Goal: Information Seeking & Learning: Learn about a topic

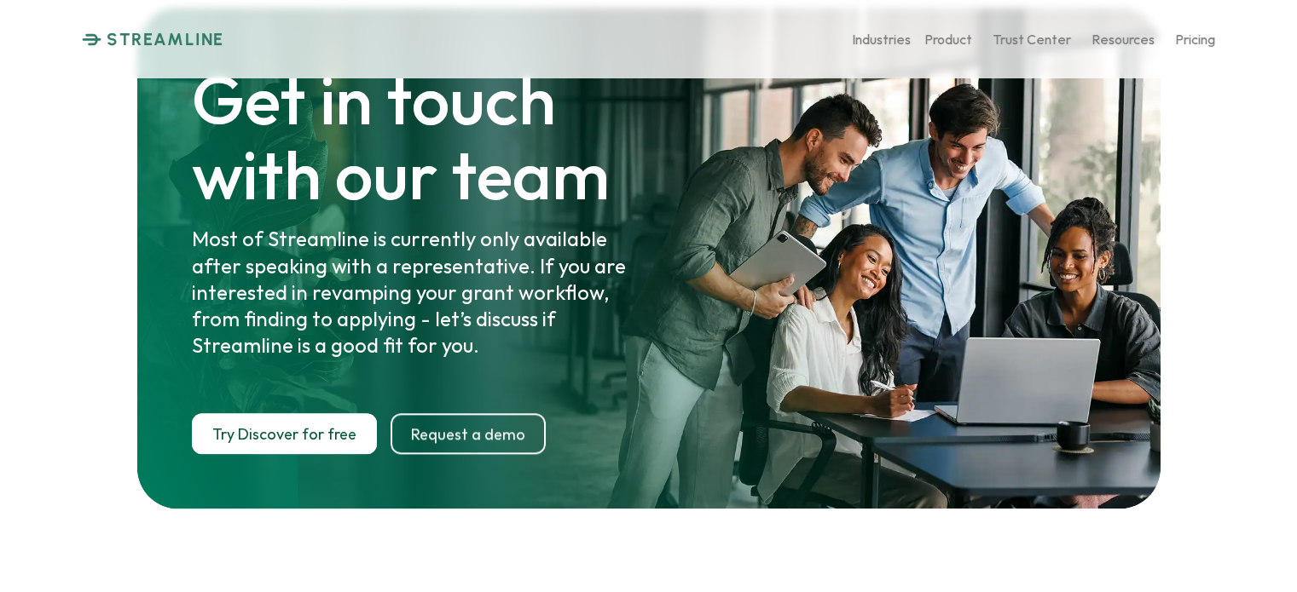
scroll to position [8841, 0]
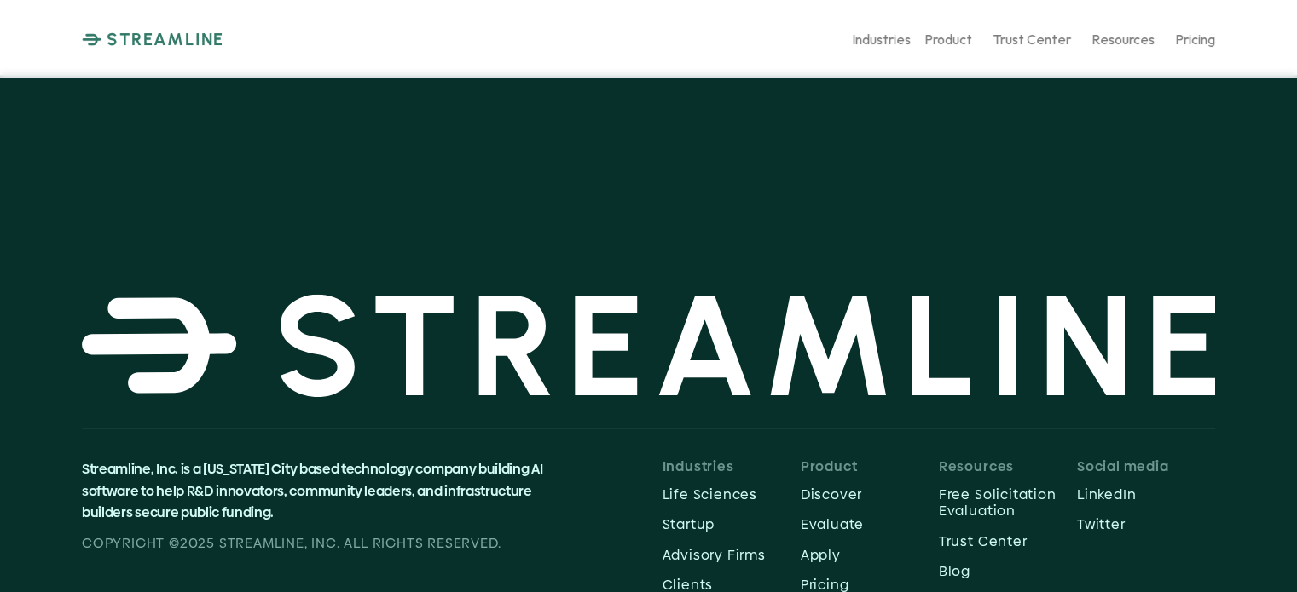
click at [1042, 37] on p "Trust Center" at bounding box center [1031, 39] width 78 height 16
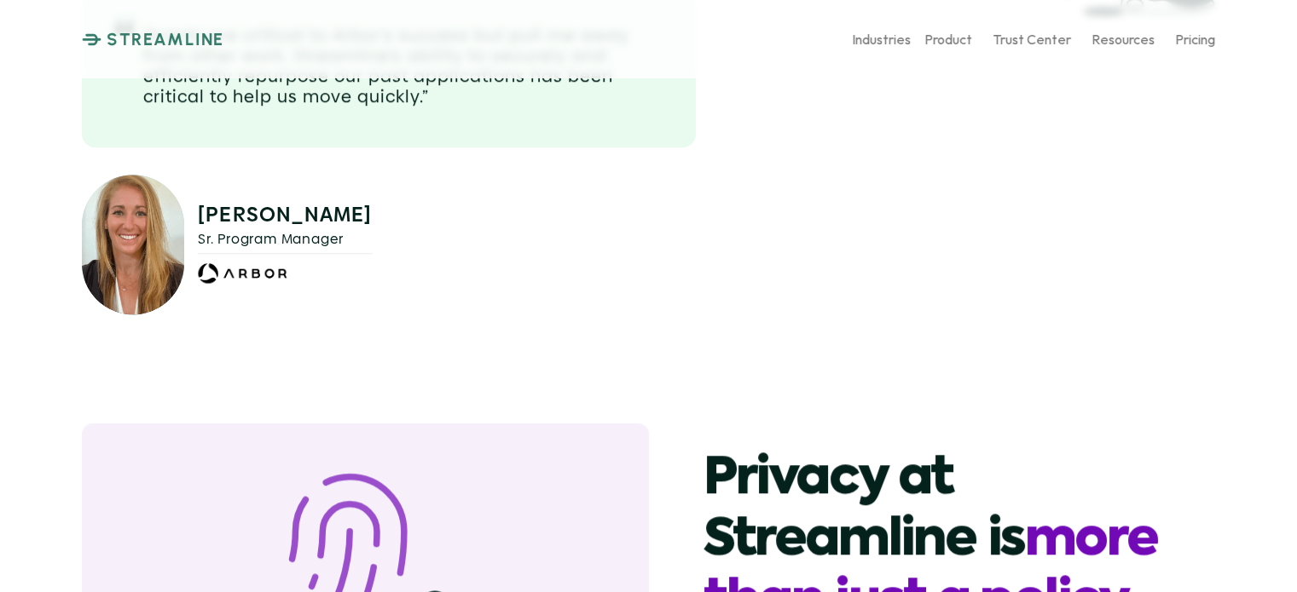
scroll to position [1534, 0]
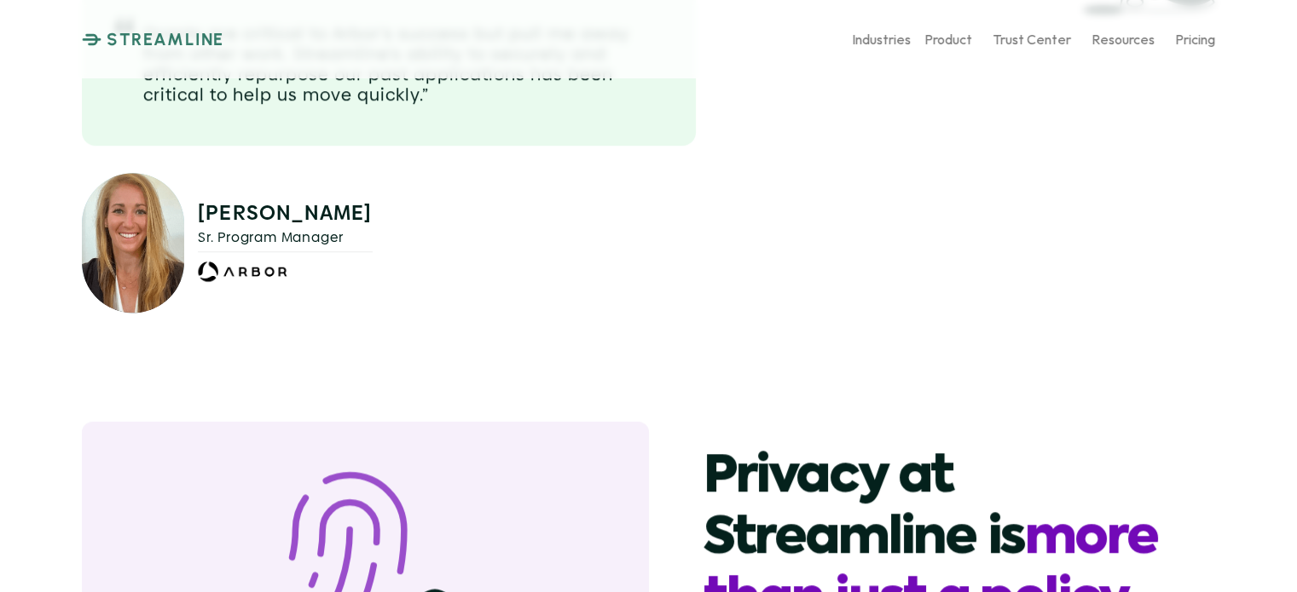
click at [157, 225] on img at bounding box center [133, 243] width 102 height 140
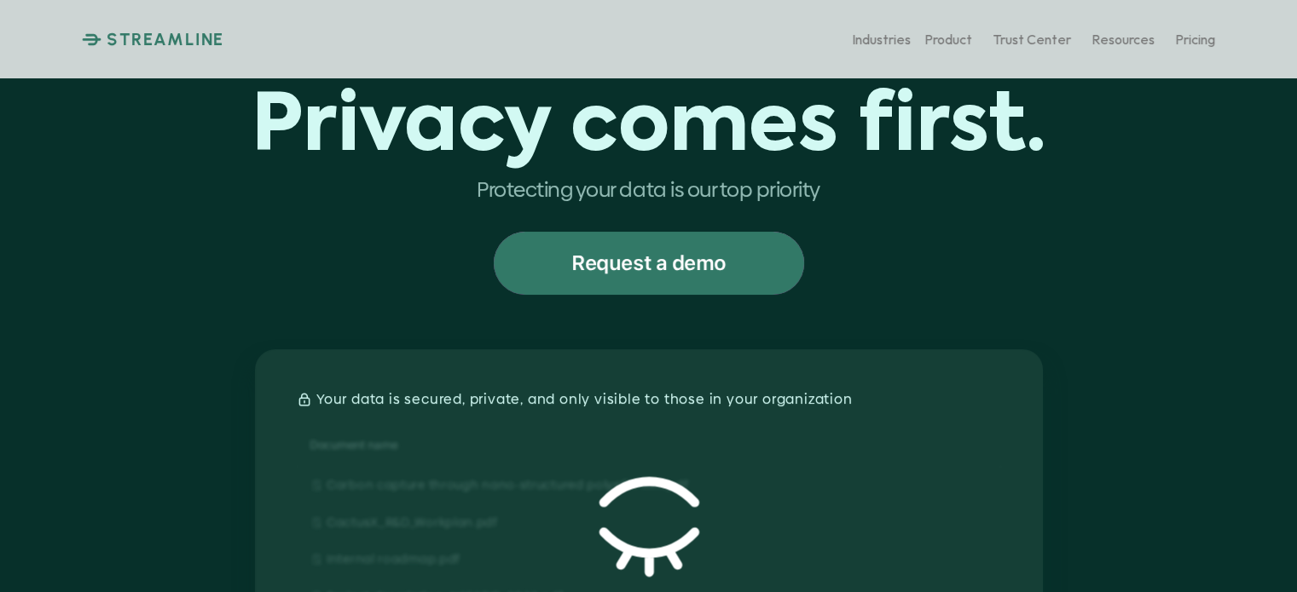
scroll to position [0, 0]
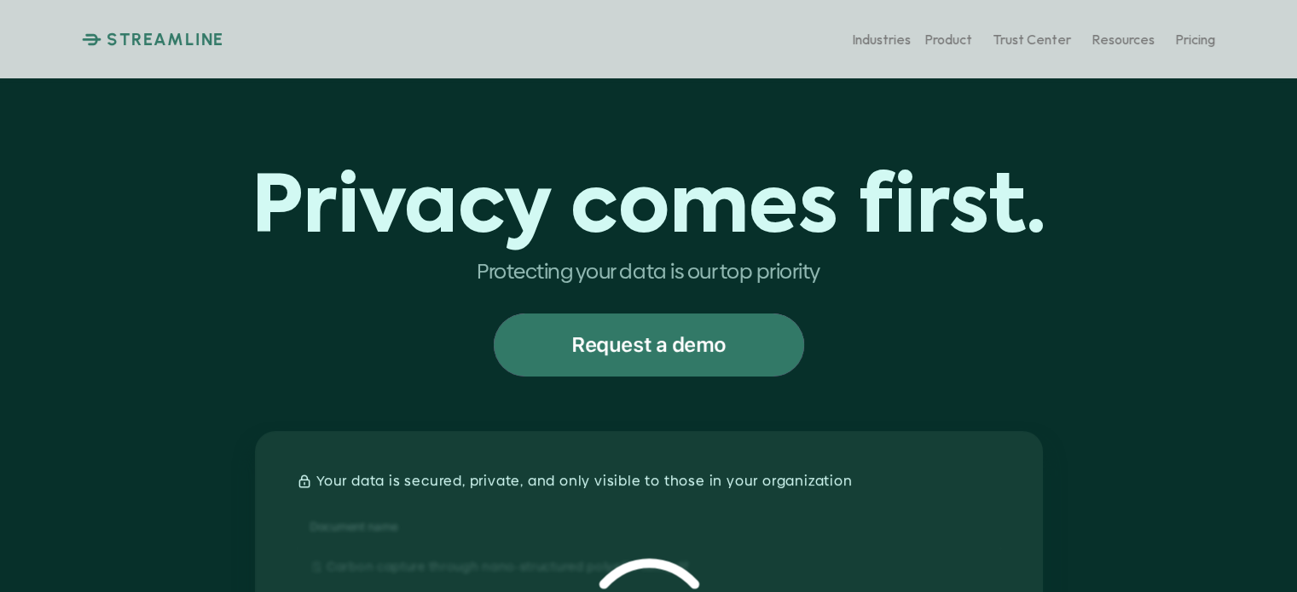
click at [90, 36] on icon at bounding box center [92, 38] width 20 height 13
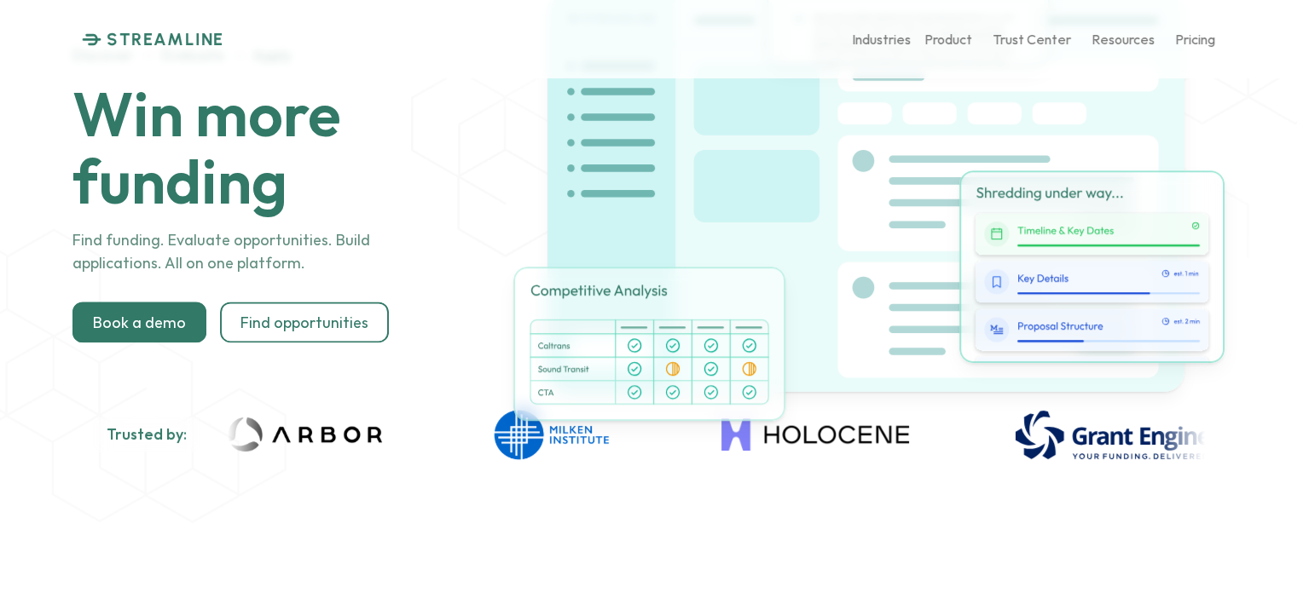
scroll to position [85, 0]
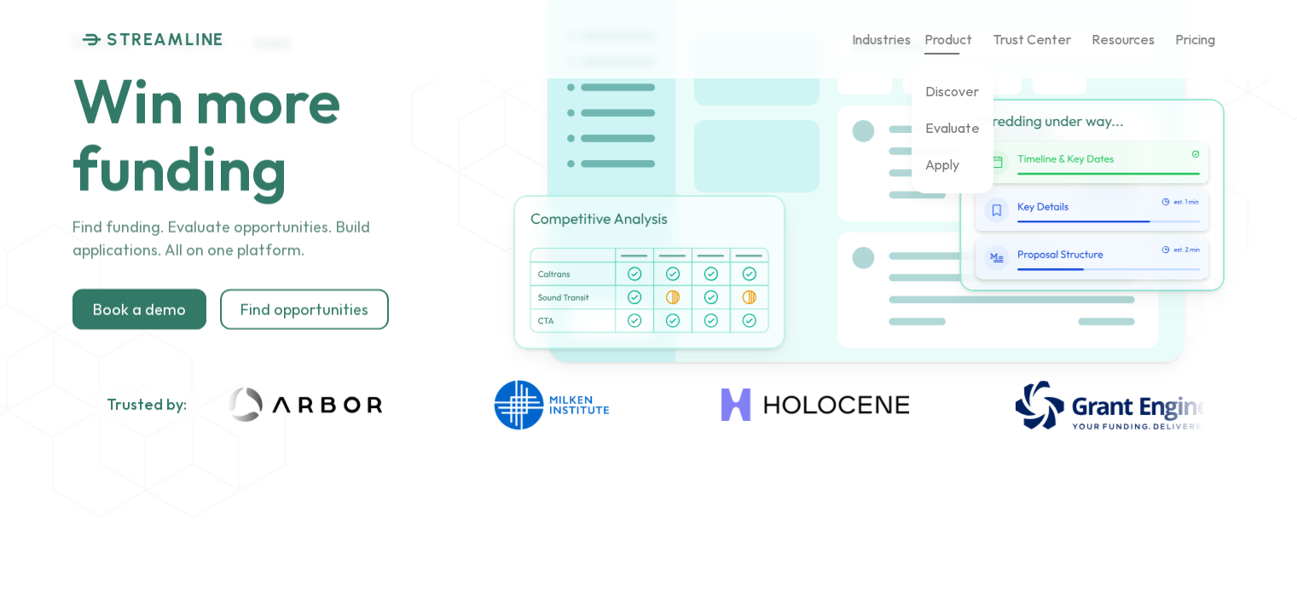
click at [952, 39] on p "Product" at bounding box center [948, 39] width 48 height 16
click at [950, 94] on p "Discover" at bounding box center [952, 91] width 54 height 16
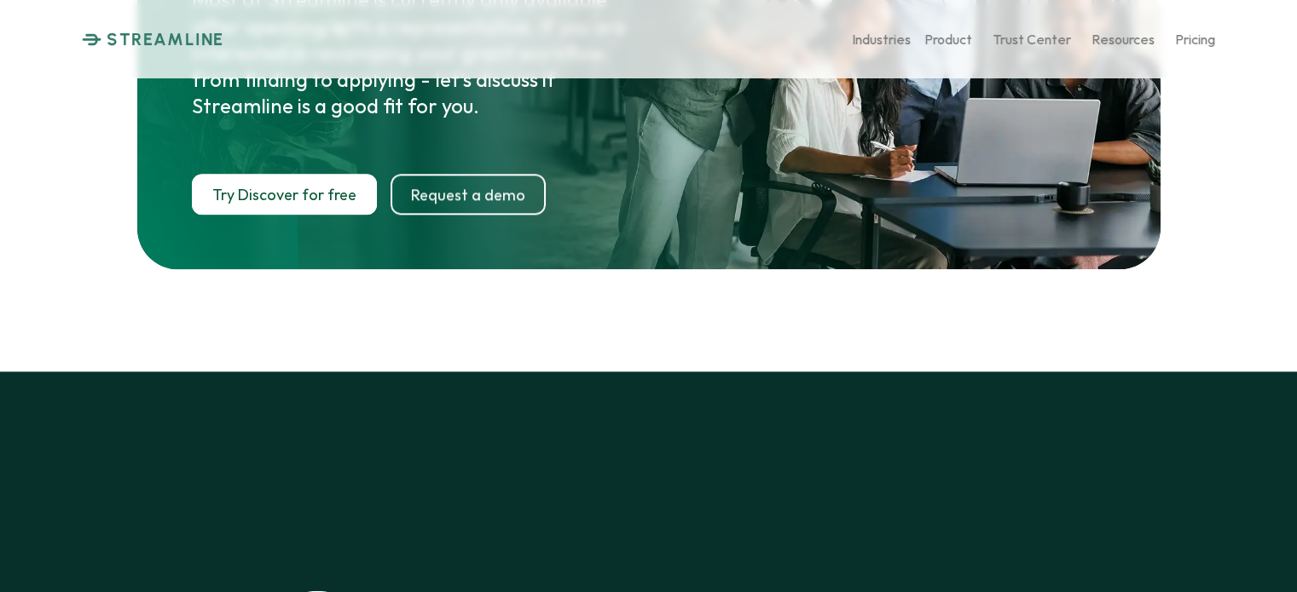
scroll to position [8841, 0]
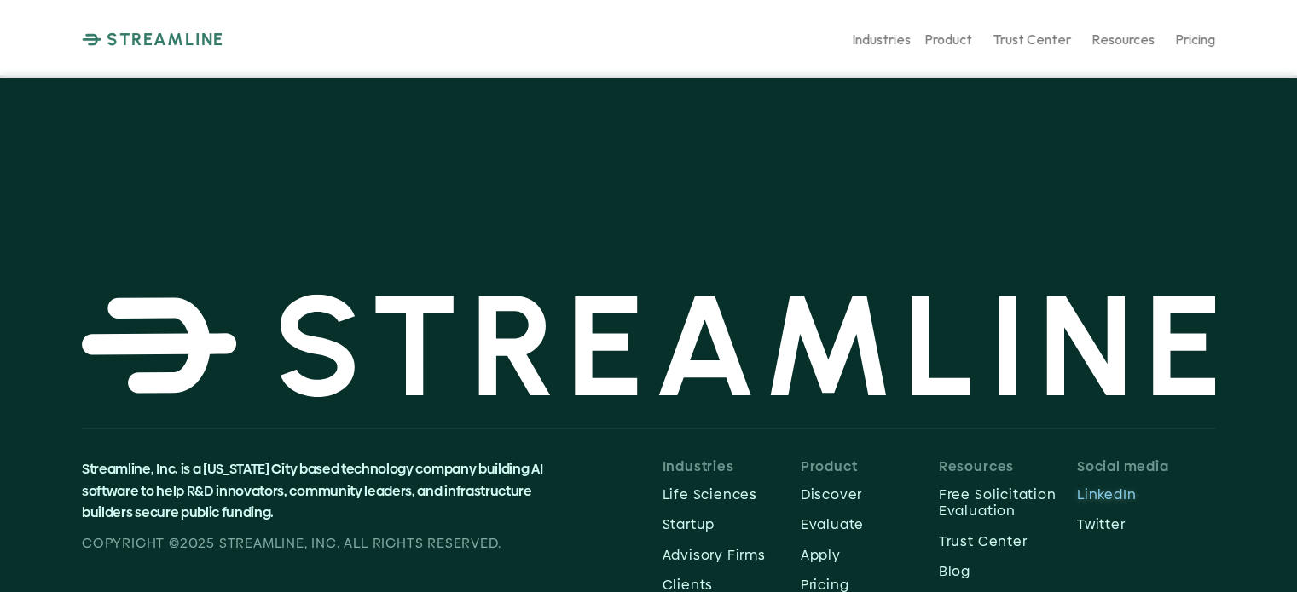
click at [1103, 487] on p "LinkedIn" at bounding box center [1146, 495] width 138 height 16
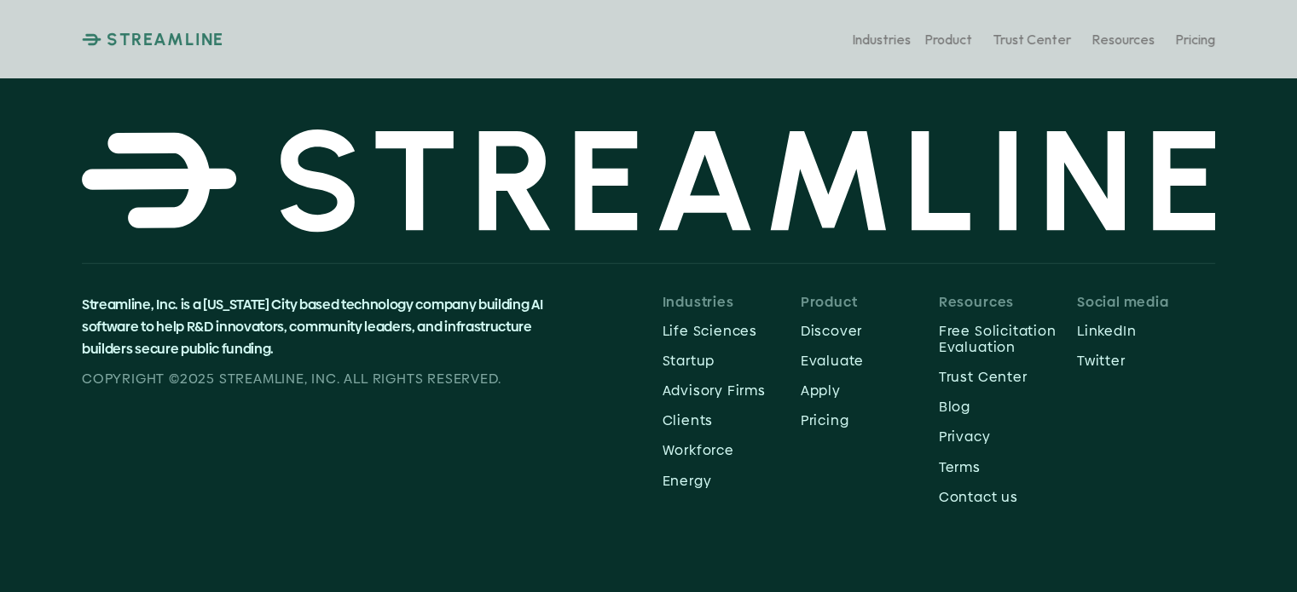
scroll to position [4382, 0]
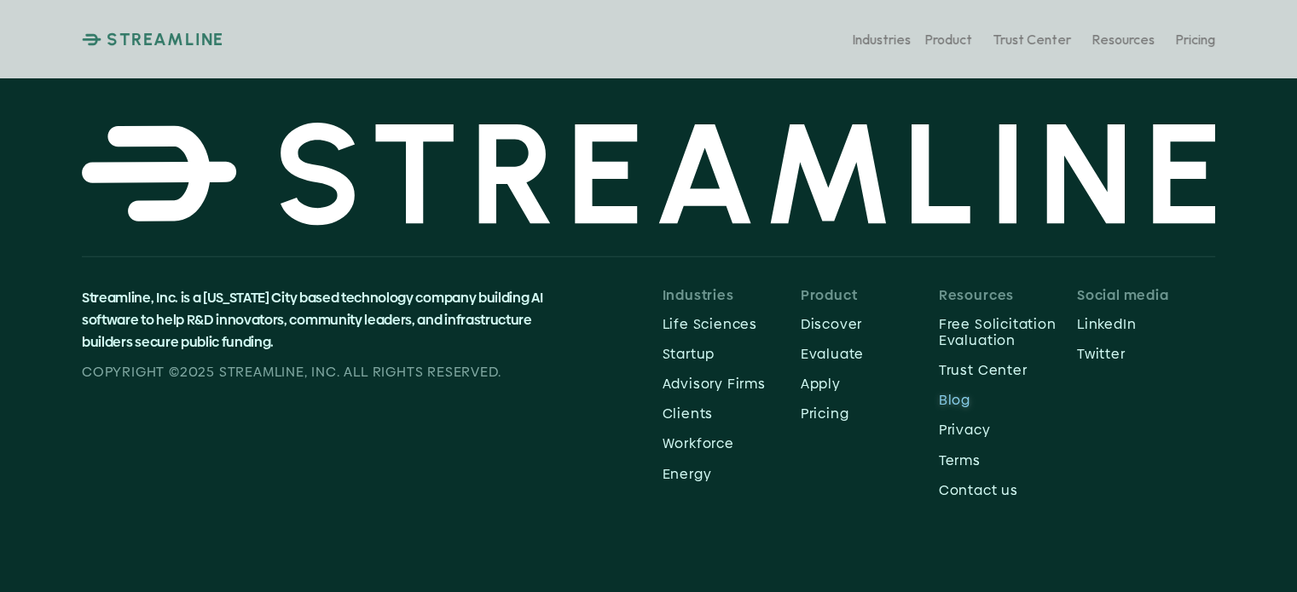
click at [968, 400] on p "Blog" at bounding box center [1008, 400] width 138 height 16
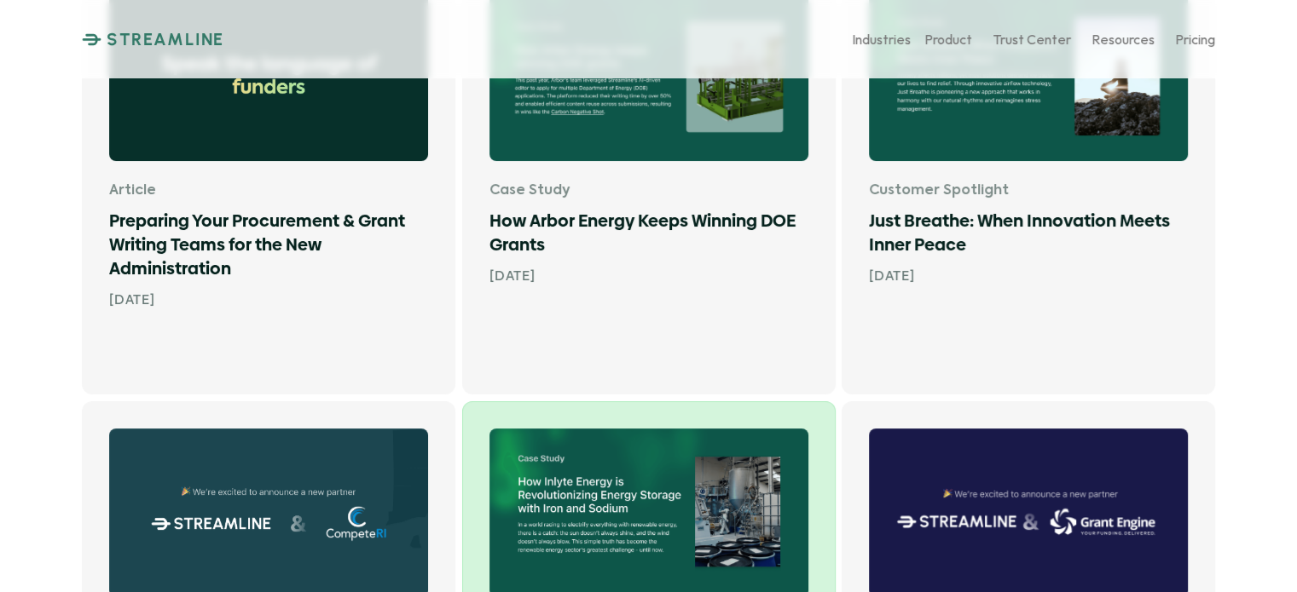
scroll to position [256, 0]
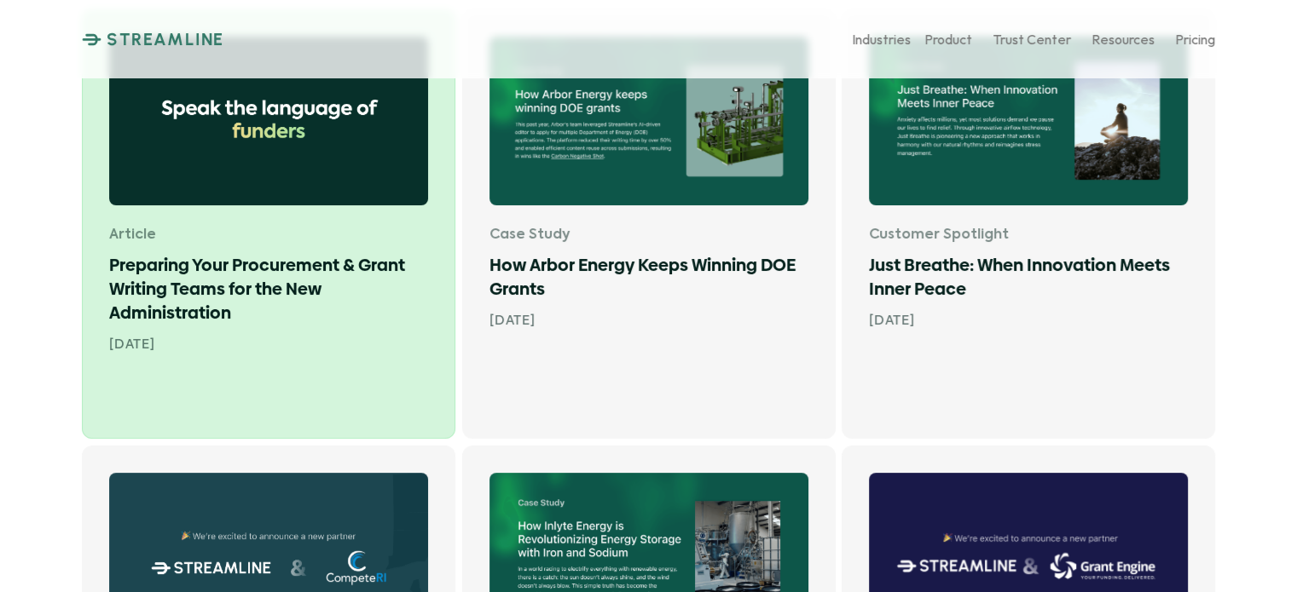
click at [239, 269] on h1 "Preparing Your Procurement & Grant Writing Teams for the New Administration" at bounding box center [268, 289] width 319 height 72
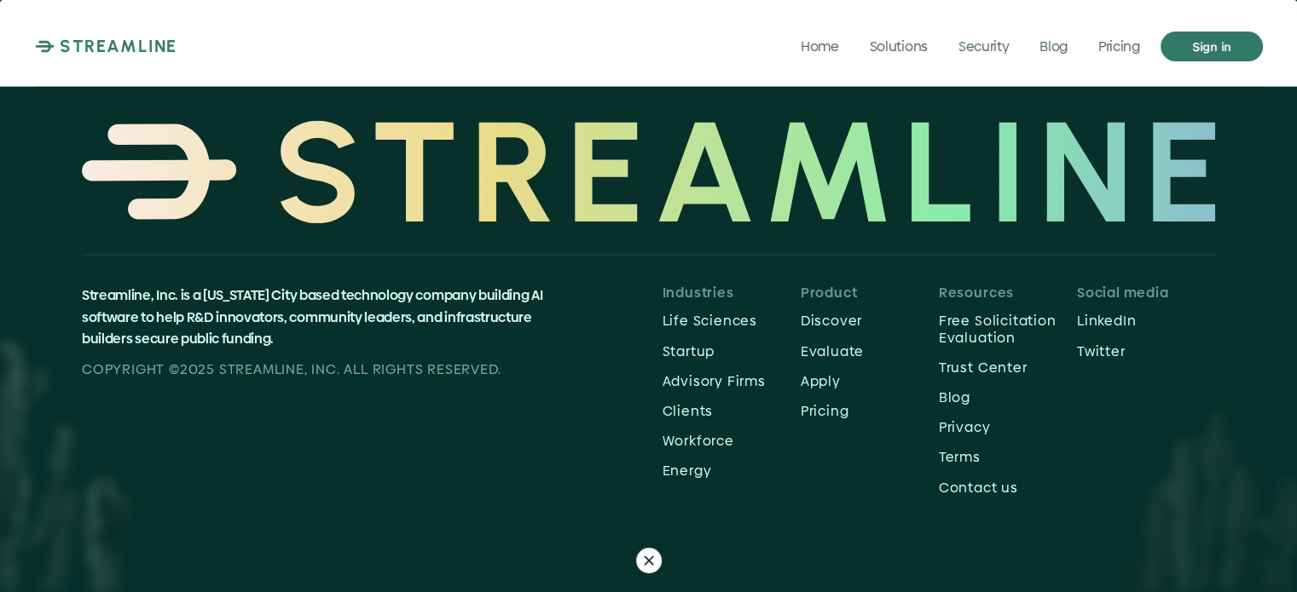
scroll to position [2898, 0]
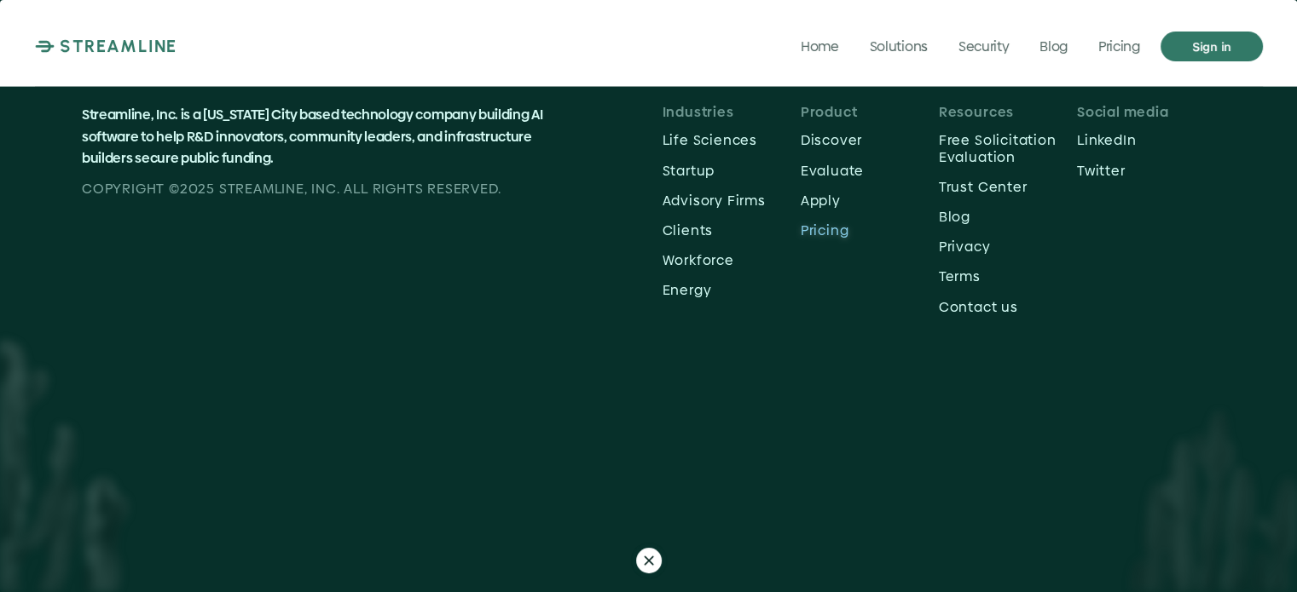
click at [823, 228] on p "Pricing" at bounding box center [869, 230] width 138 height 16
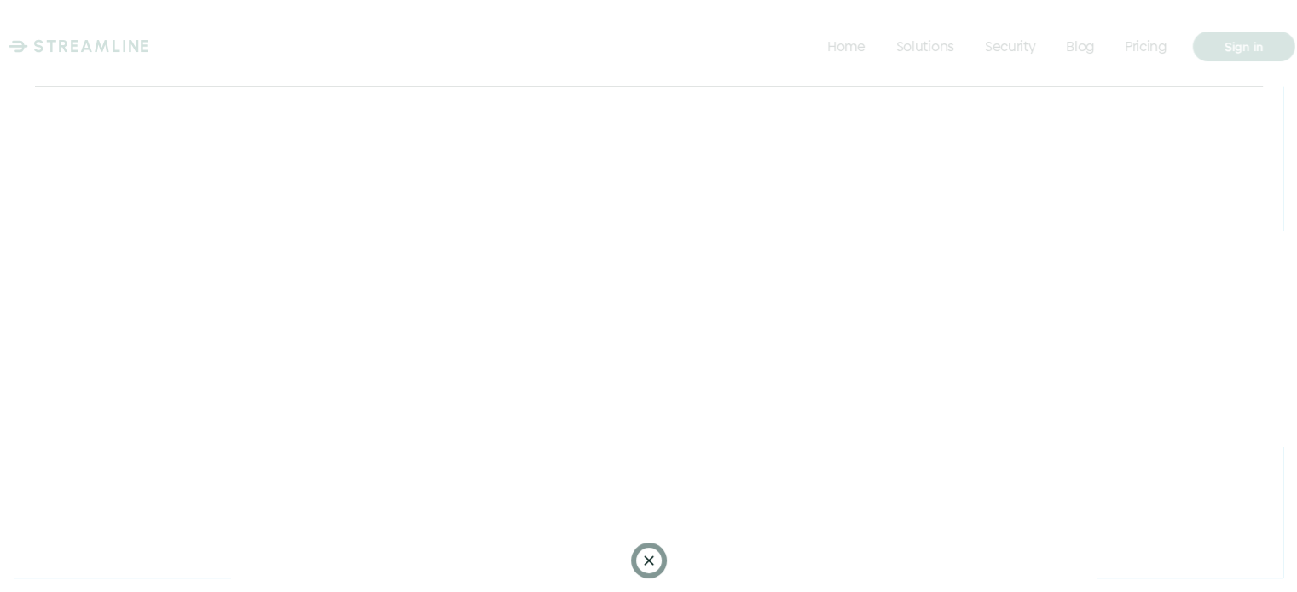
scroll to position [2898, 0]
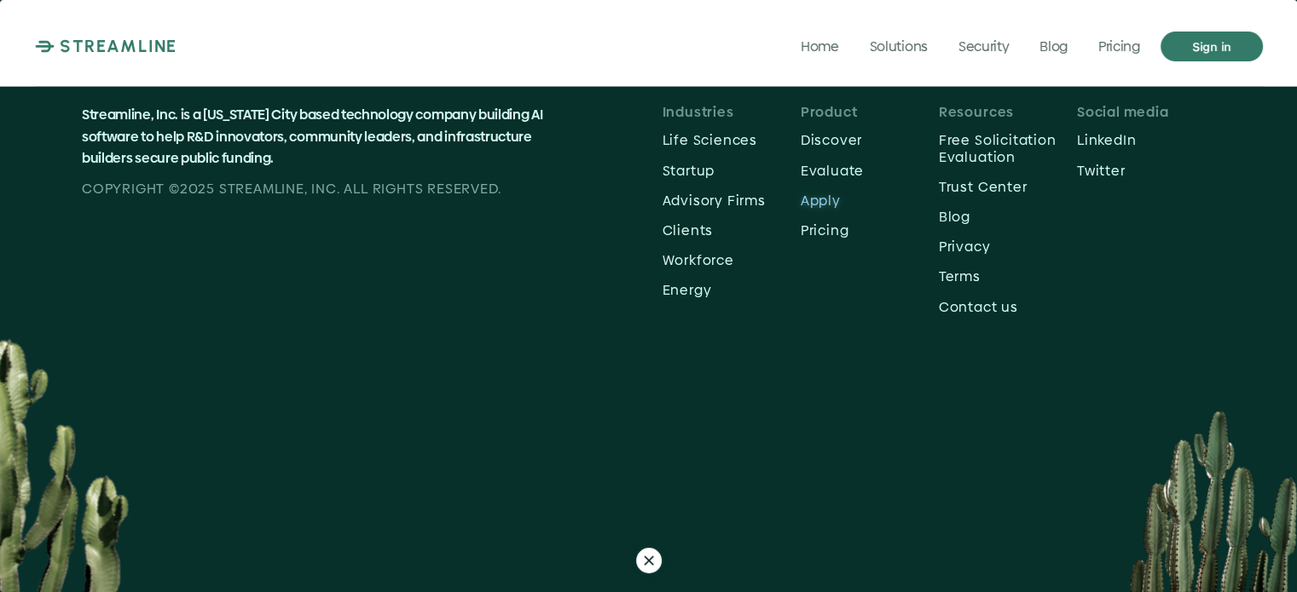
click at [823, 199] on p "Apply" at bounding box center [869, 201] width 138 height 16
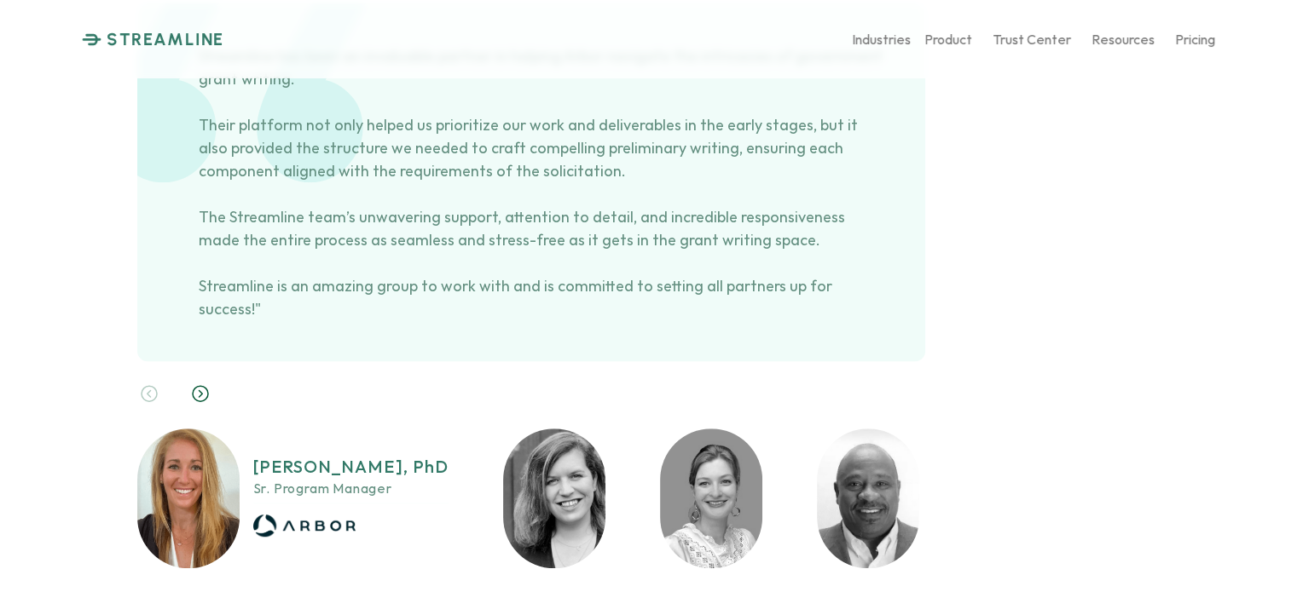
scroll to position [7561, 0]
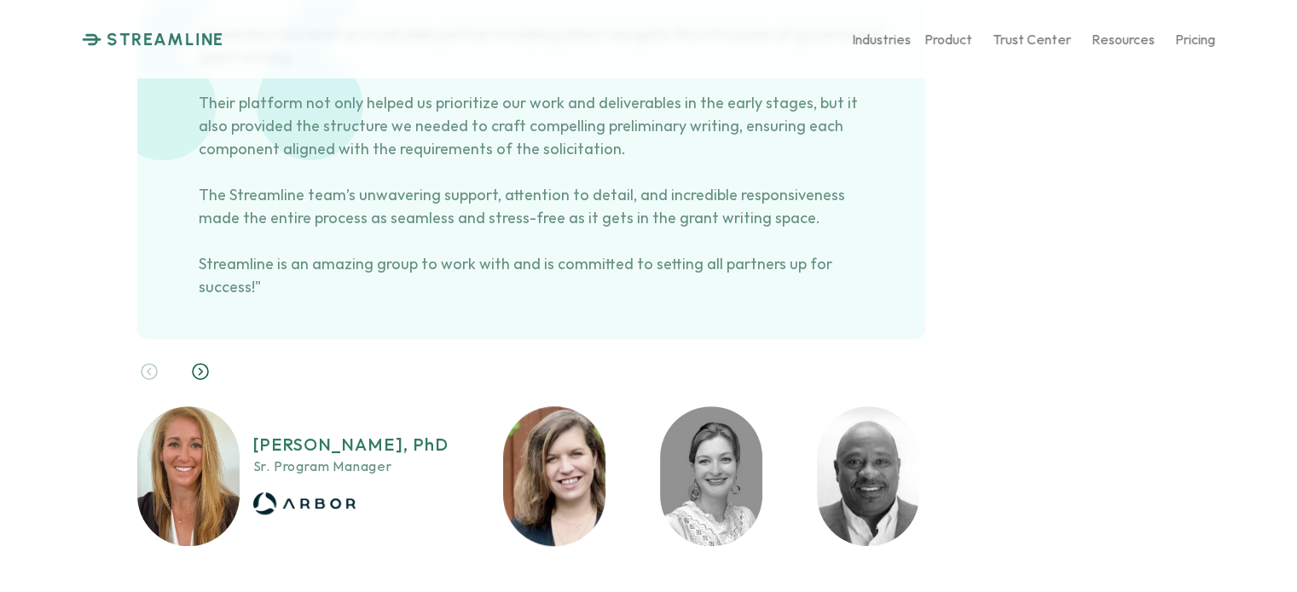
click at [543, 407] on img at bounding box center [554, 477] width 102 height 140
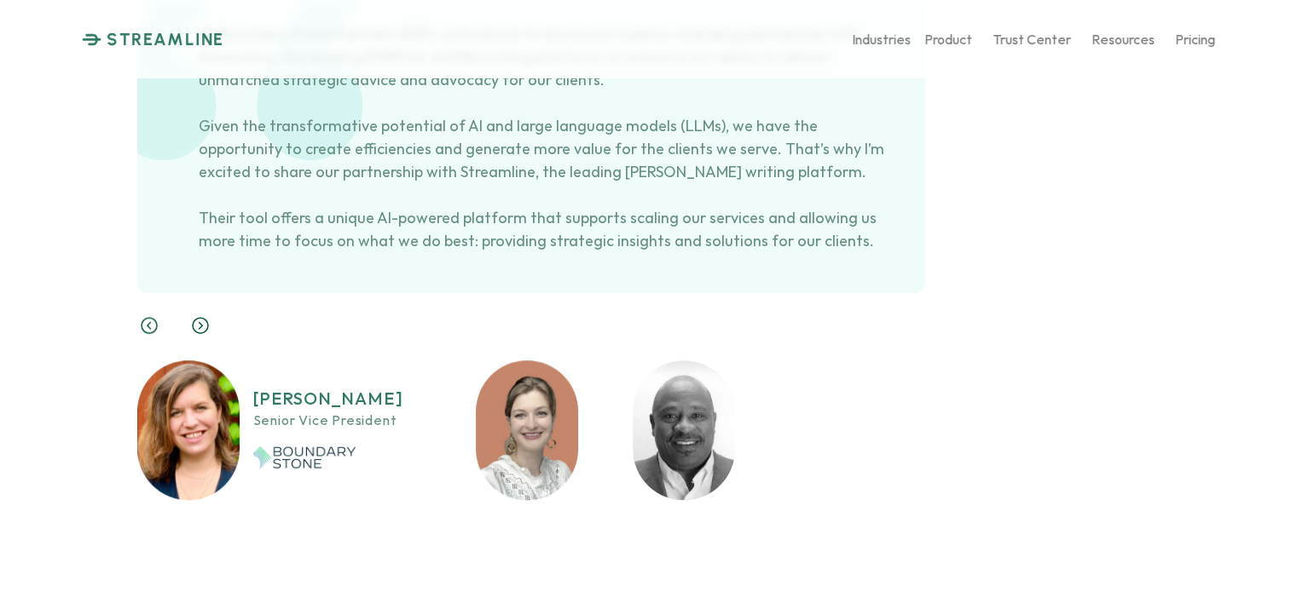
click at [546, 361] on img at bounding box center [527, 431] width 102 height 140
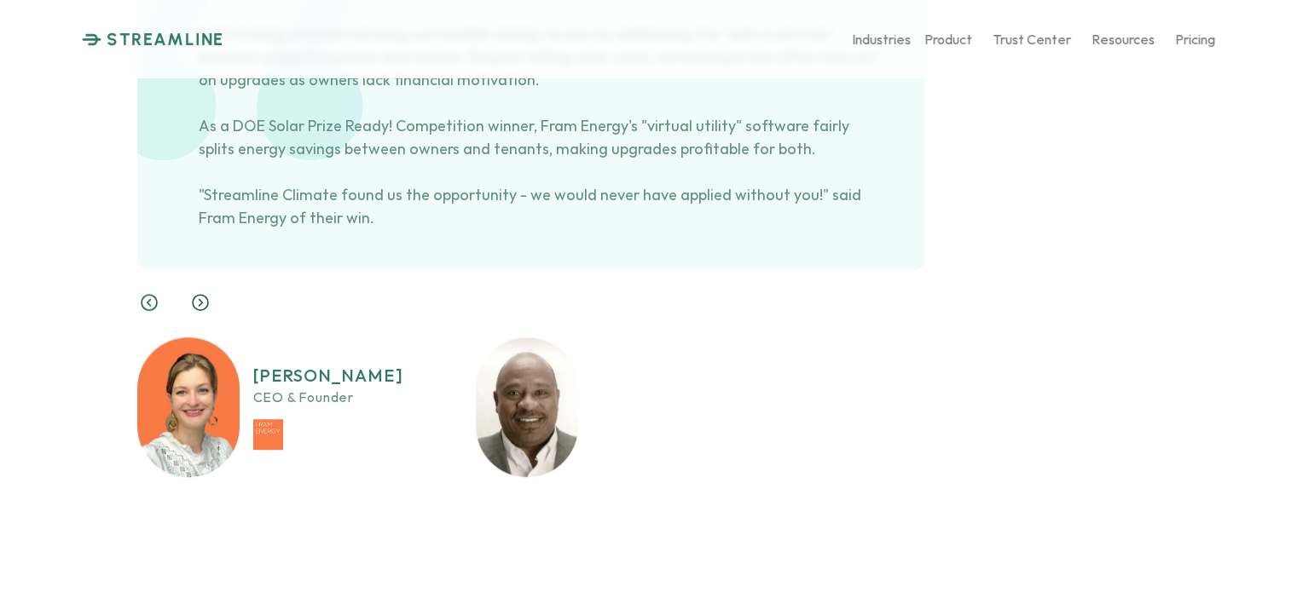
click at [540, 338] on img at bounding box center [527, 408] width 102 height 140
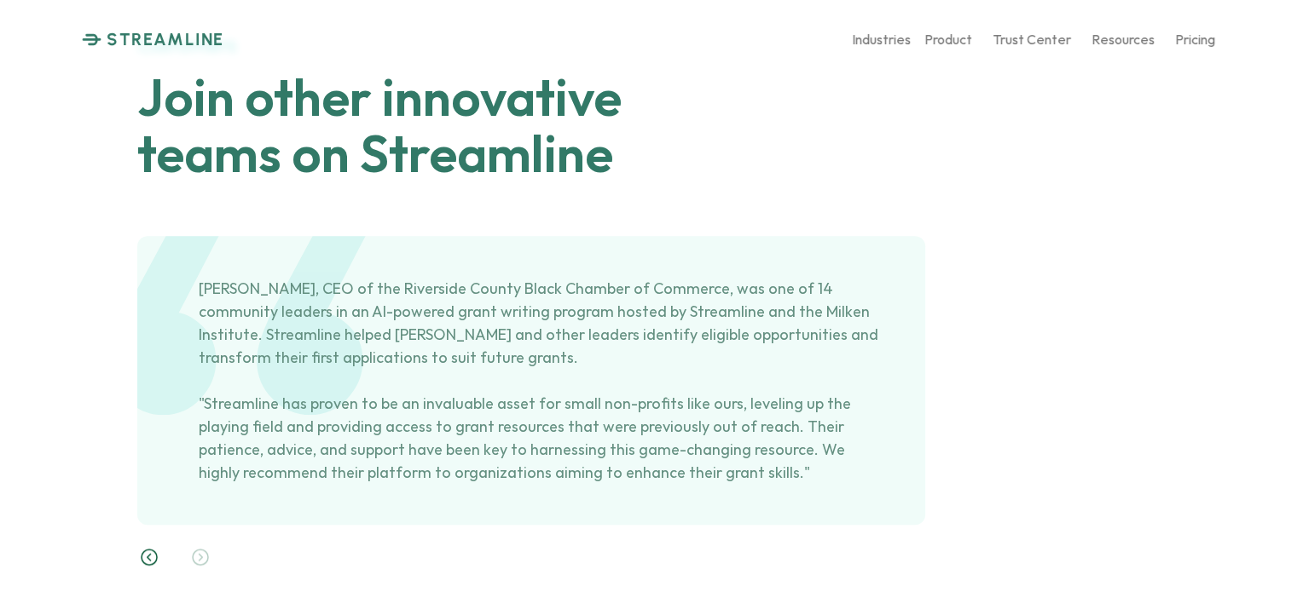
scroll to position [7306, 0]
click at [147, 551] on use at bounding box center [149, 558] width 15 height 15
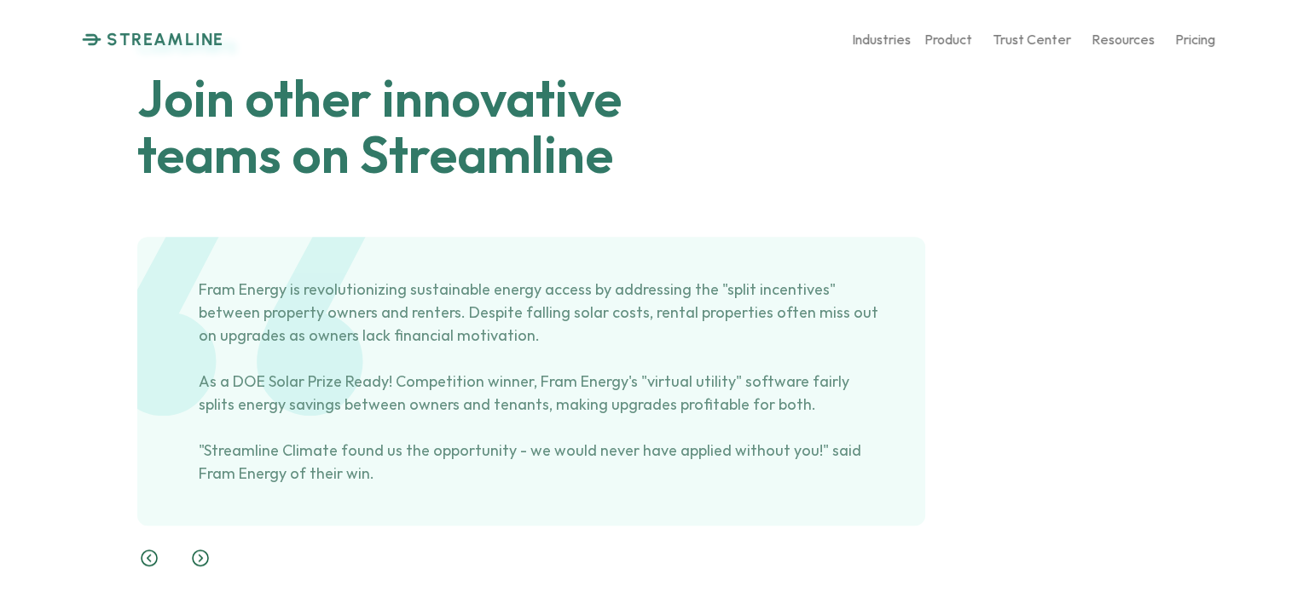
click at [147, 551] on use at bounding box center [149, 558] width 15 height 15
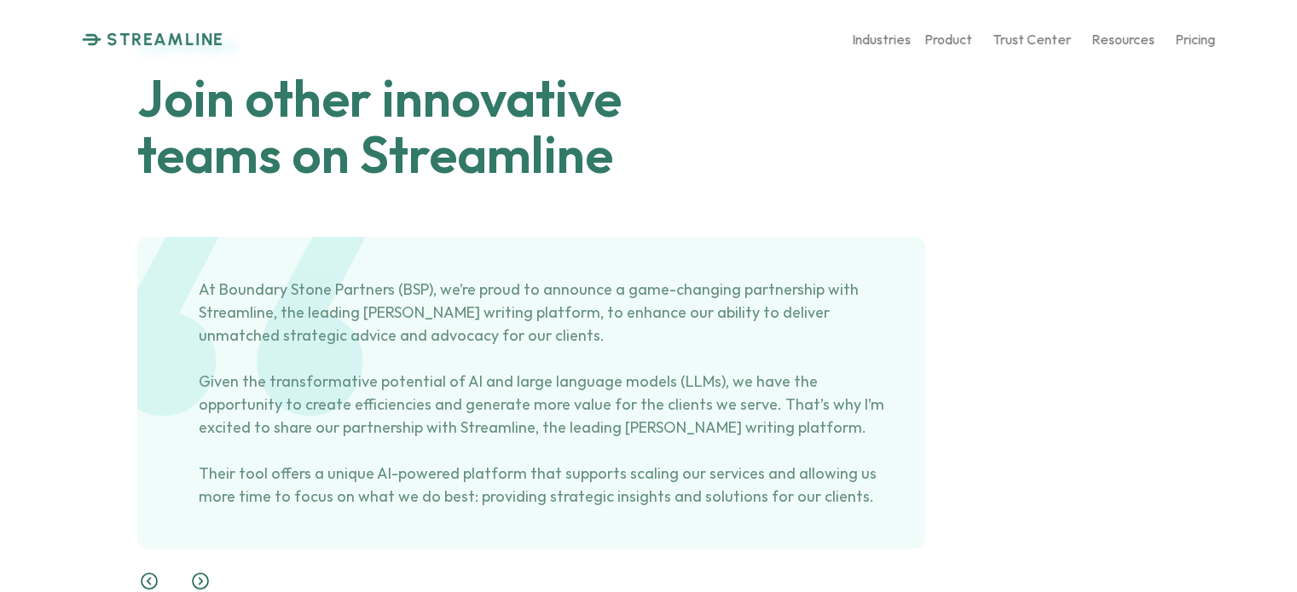
click at [147, 413] on div "At Boundary Stone Partners (BSP), we’re proud to announce a game-changing partn…" at bounding box center [648, 496] width 1023 height 519
click at [147, 574] on use at bounding box center [149, 581] width 15 height 15
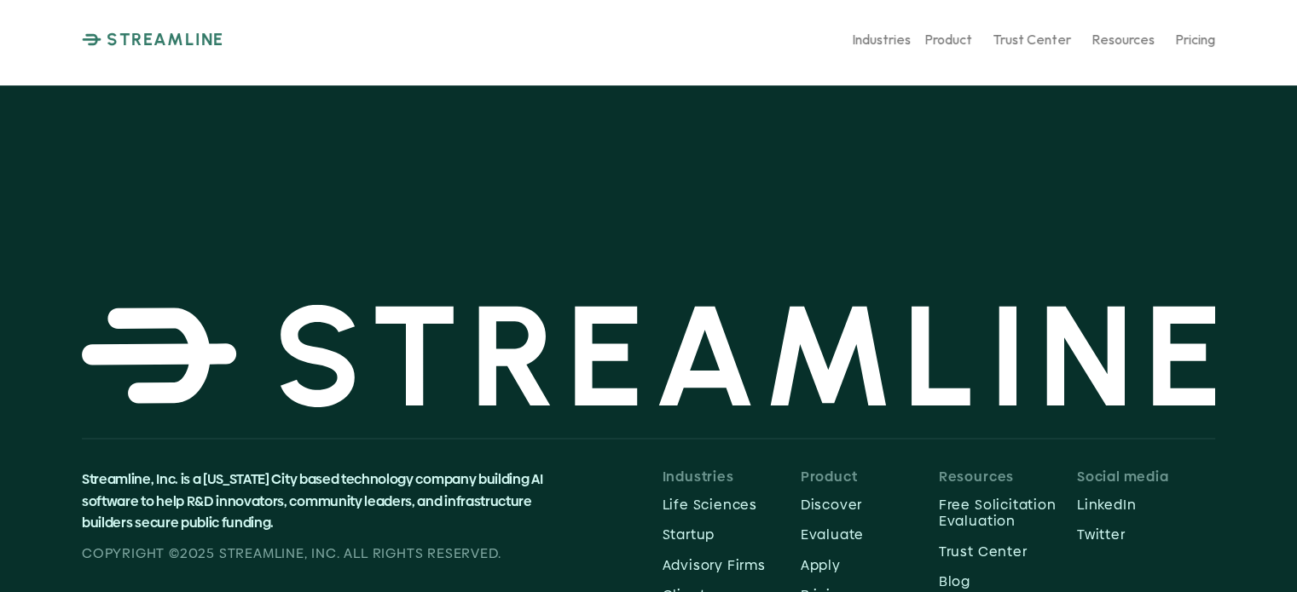
scroll to position [8840, 0]
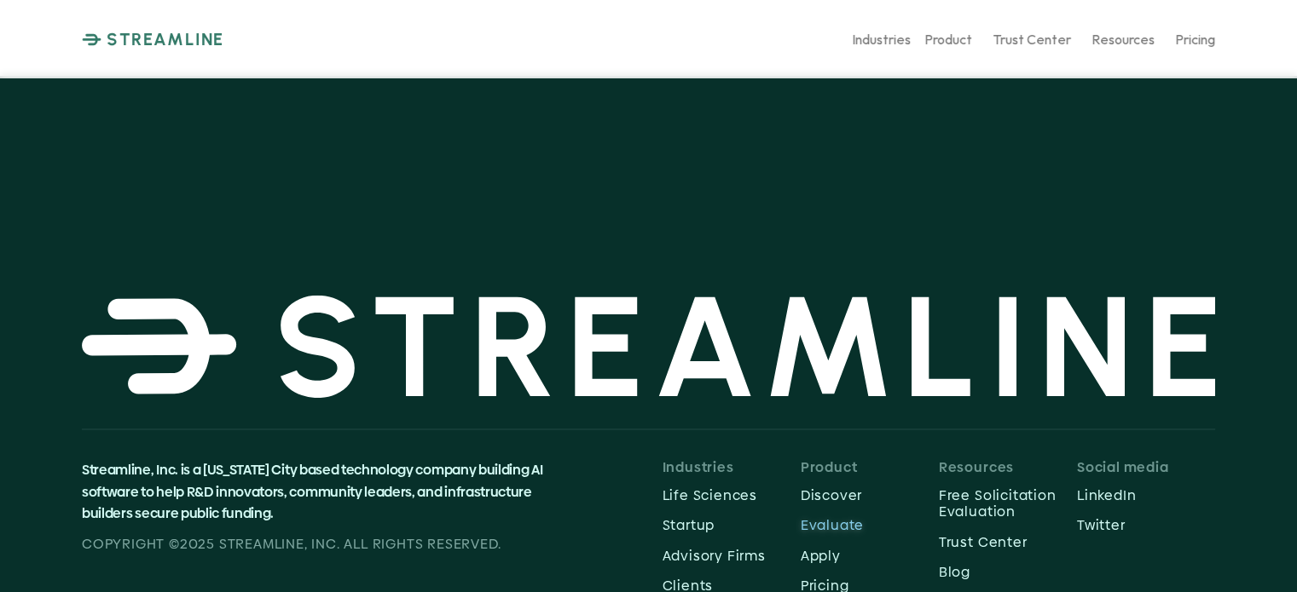
click at [829, 517] on p "Evaluate" at bounding box center [869, 525] width 138 height 16
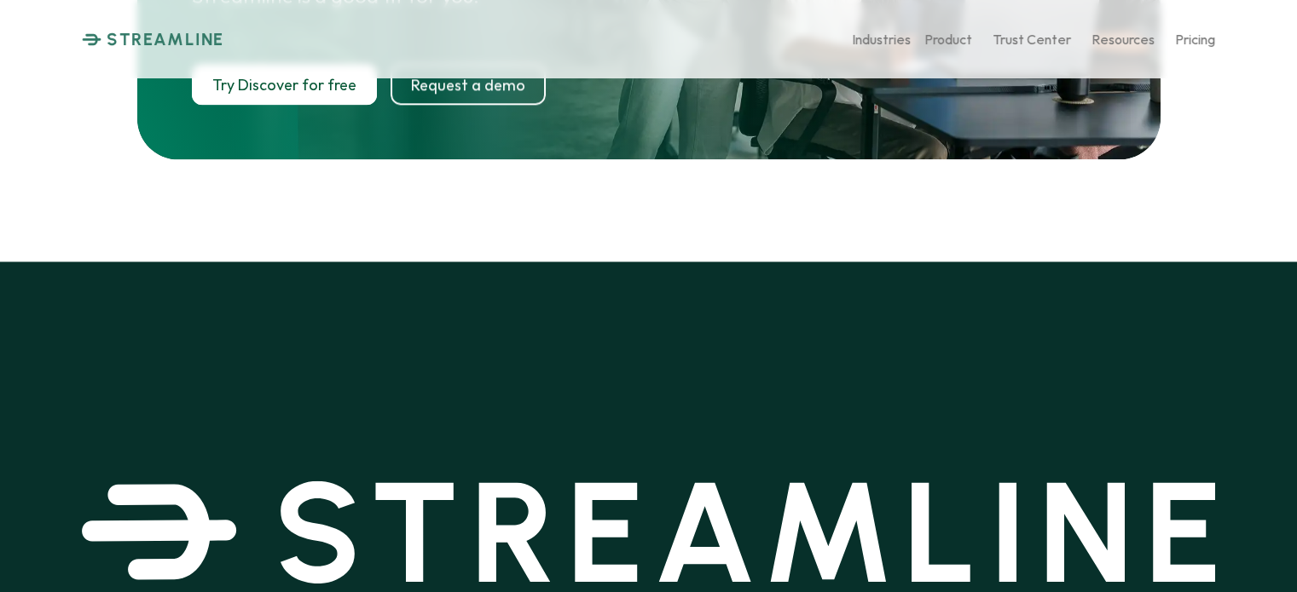
scroll to position [8841, 0]
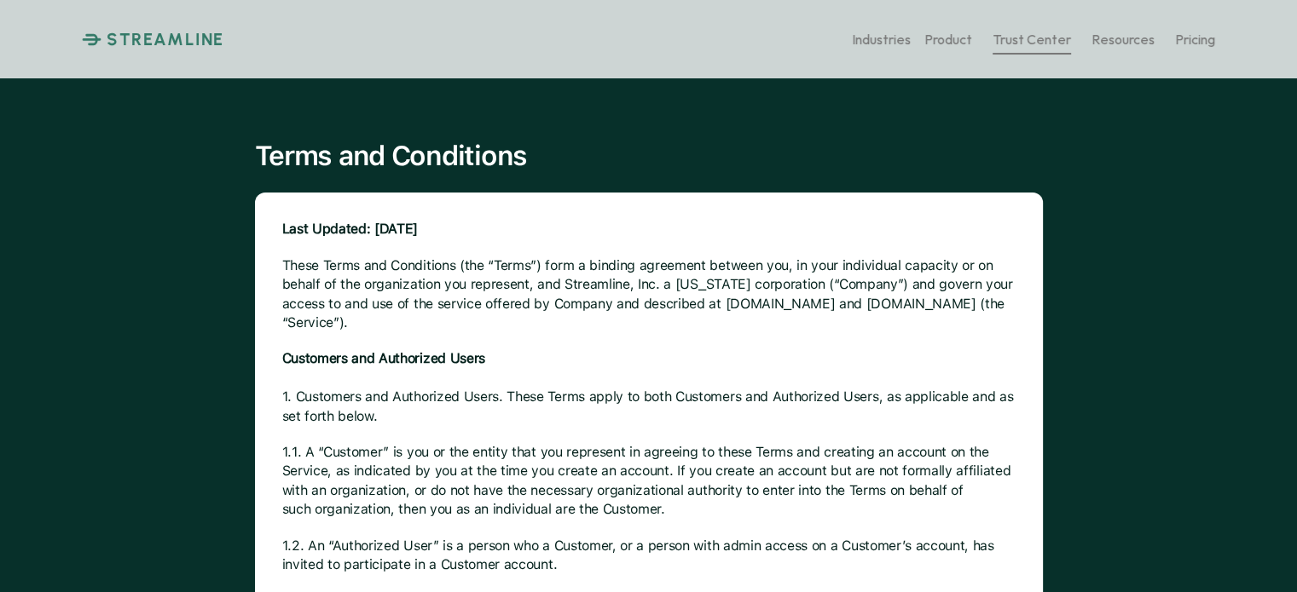
click at [1034, 37] on p "Trust Center" at bounding box center [1031, 39] width 78 height 16
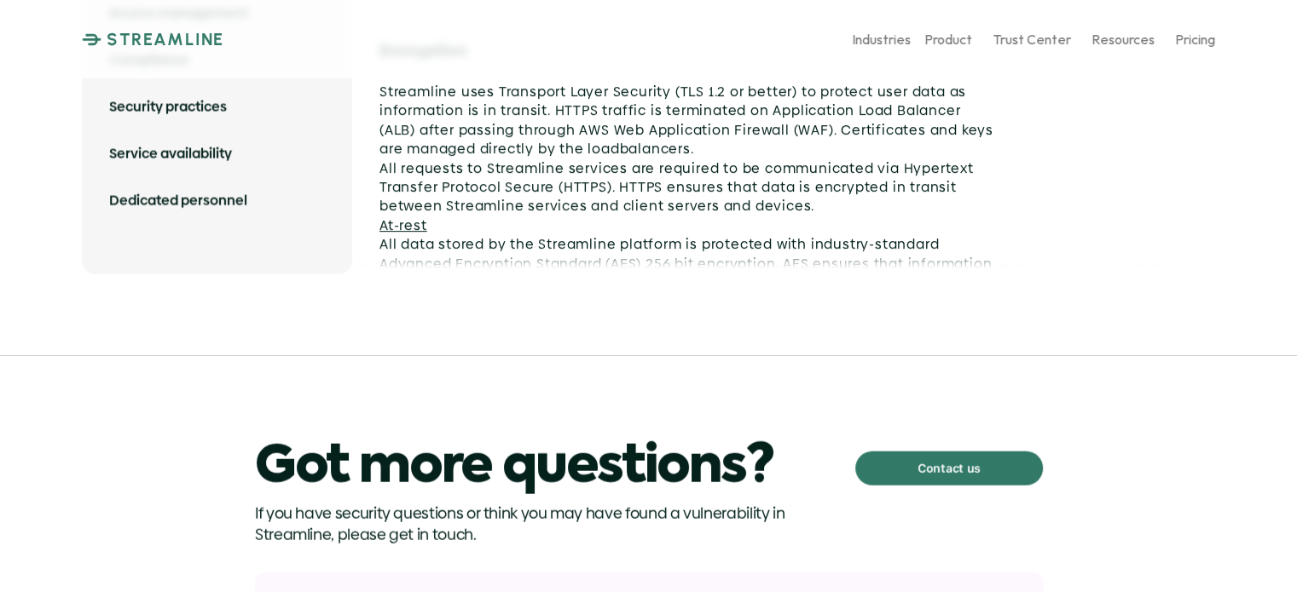
scroll to position [3751, 0]
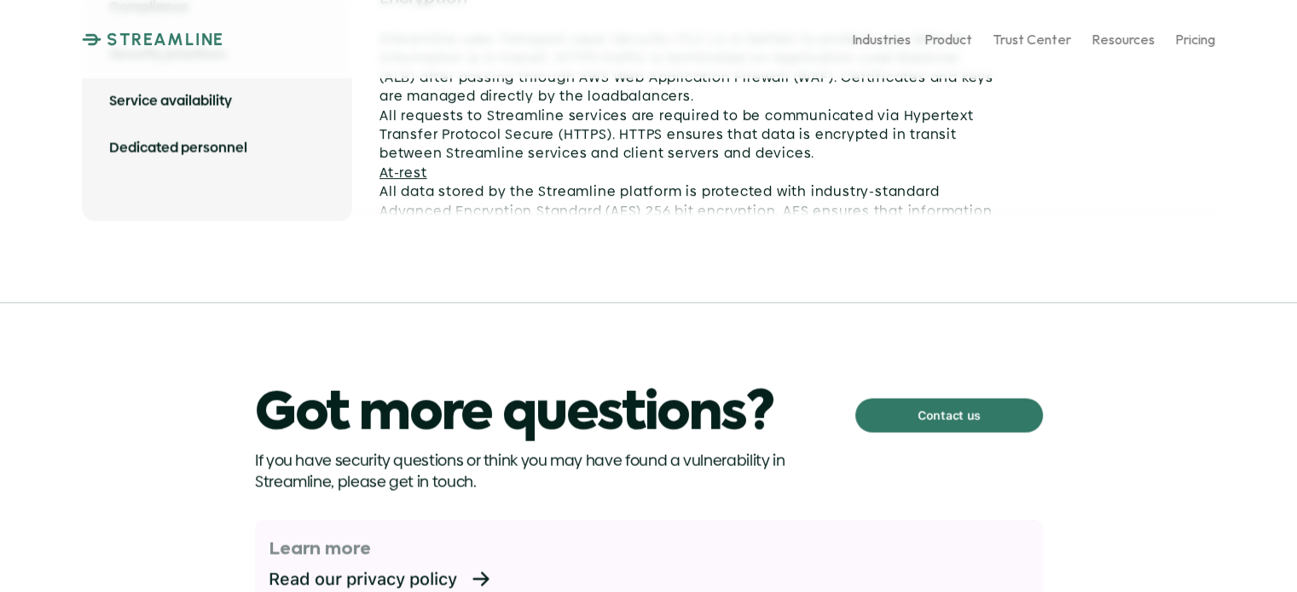
drag, startPoint x: 1274, startPoint y: 251, endPoint x: 1252, endPoint y: 127, distance: 126.3
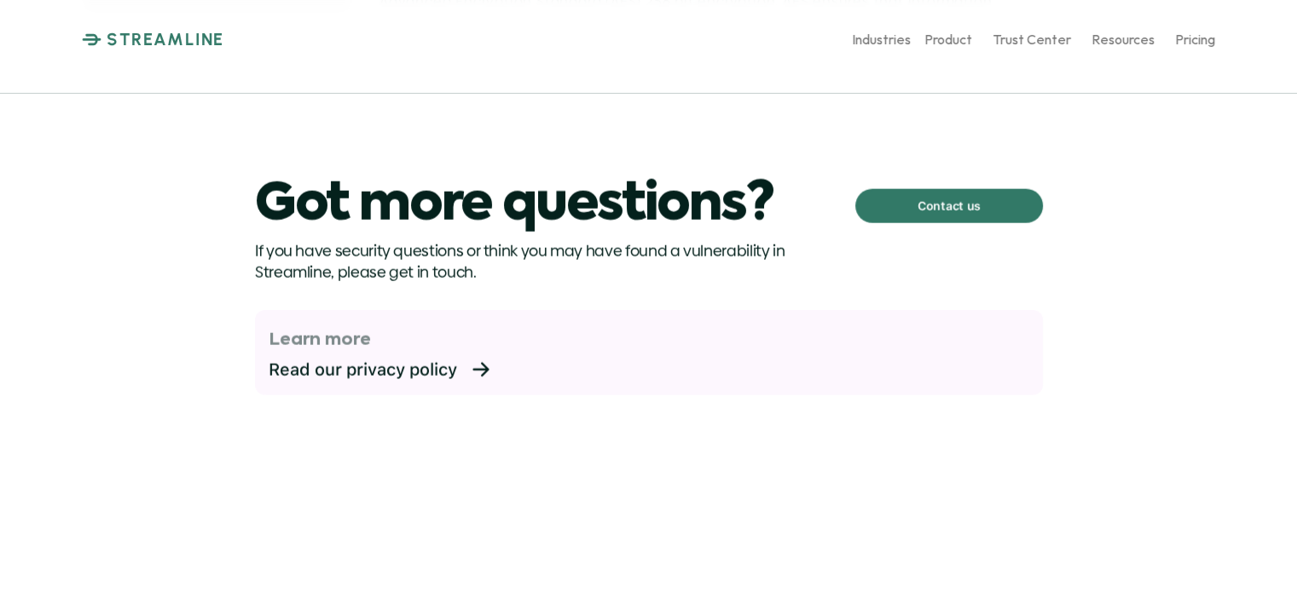
scroll to position [3921, 0]
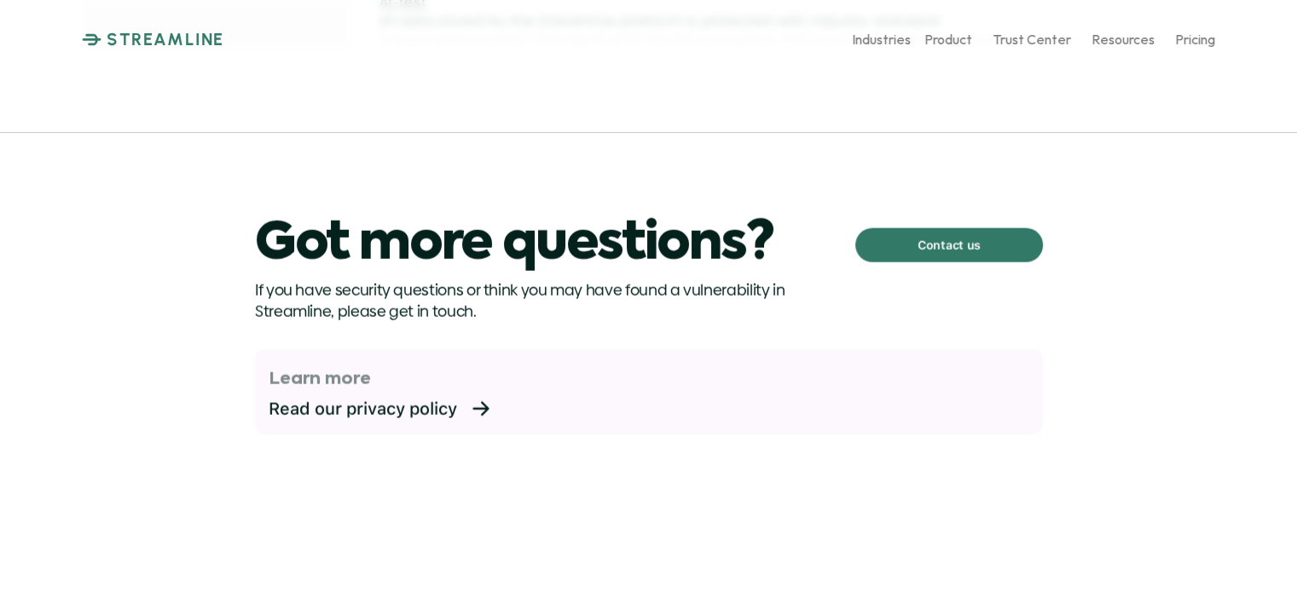
click at [954, 234] on p "Contact us" at bounding box center [947, 245] width 63 height 22
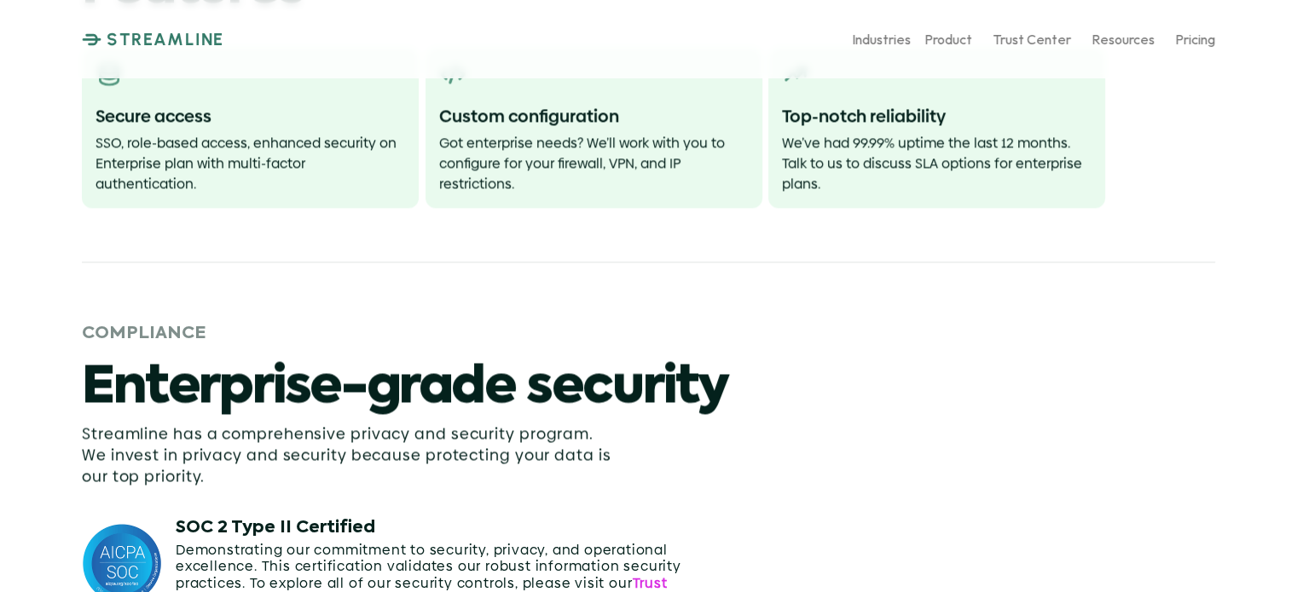
scroll to position [2472, 0]
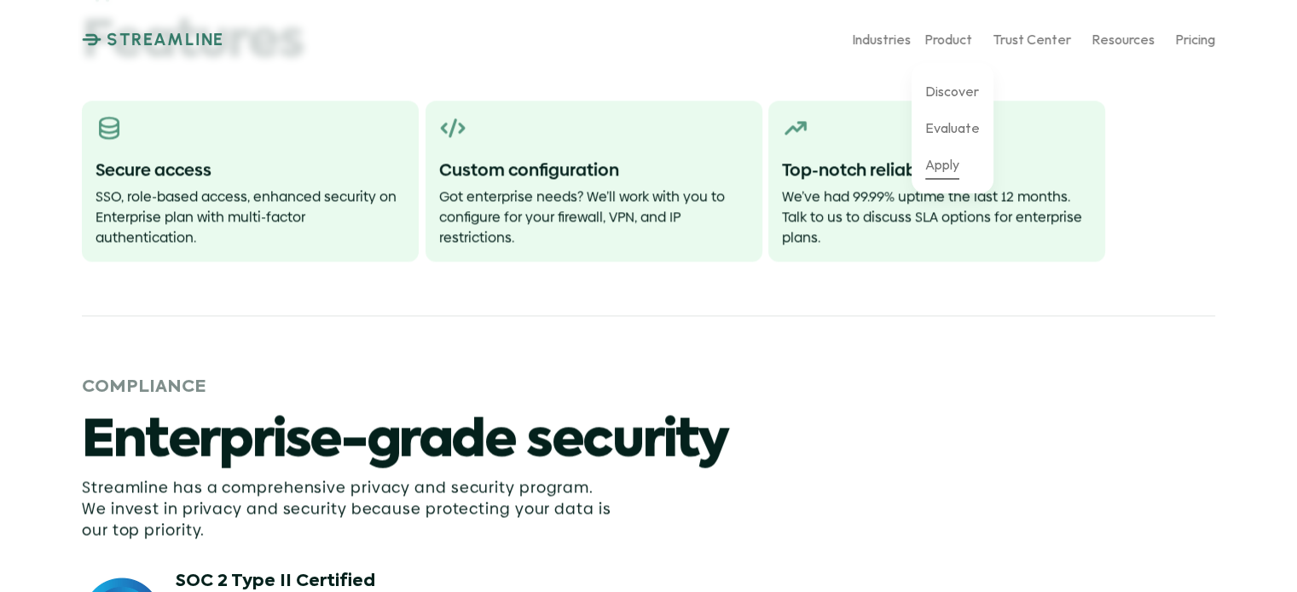
click at [939, 163] on p "Apply" at bounding box center [942, 164] width 34 height 16
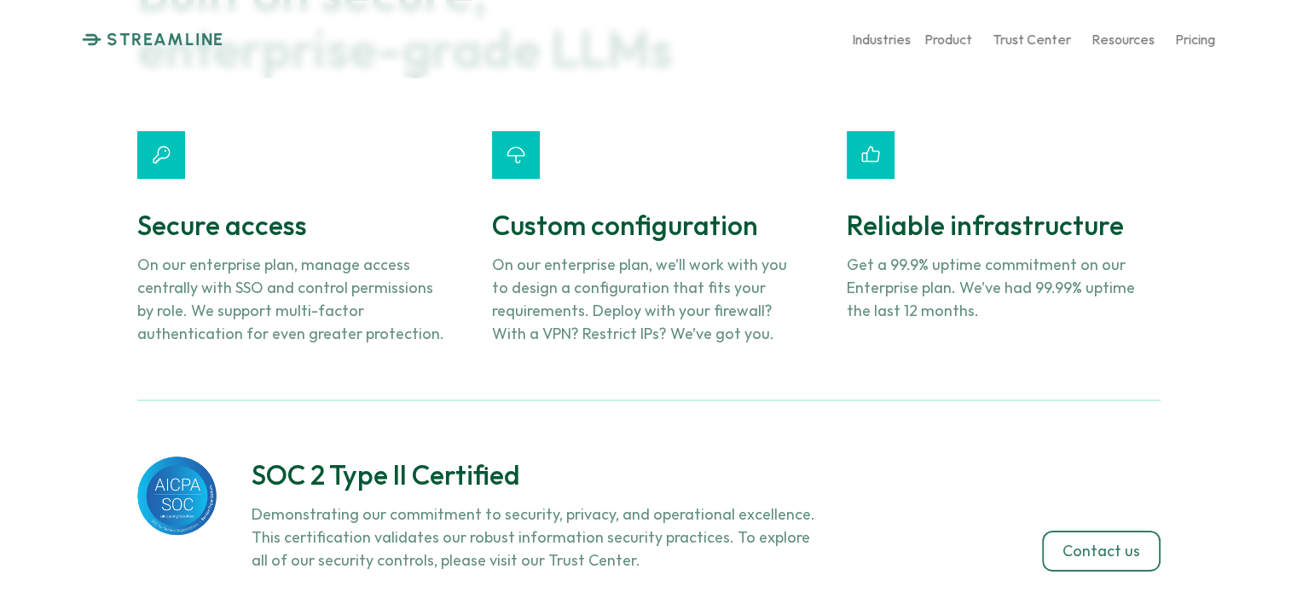
scroll to position [6538, 0]
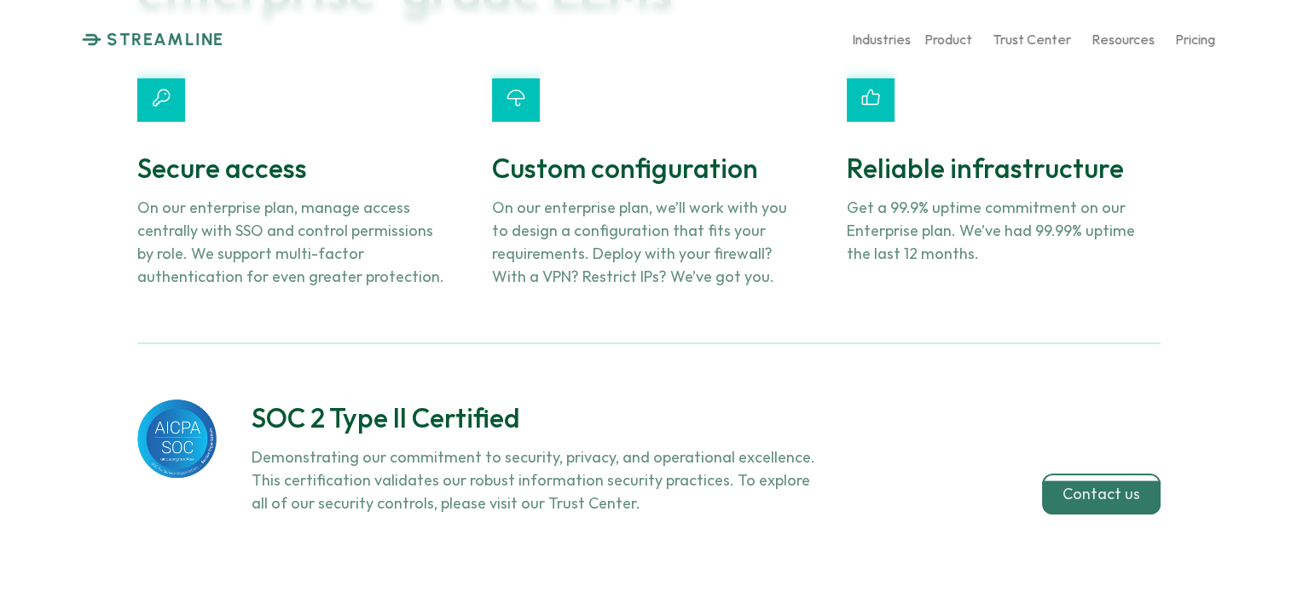
click at [1089, 485] on p "Contact us" at bounding box center [1101, 494] width 78 height 19
click at [1113, 485] on p "Contact us" at bounding box center [1101, 494] width 78 height 19
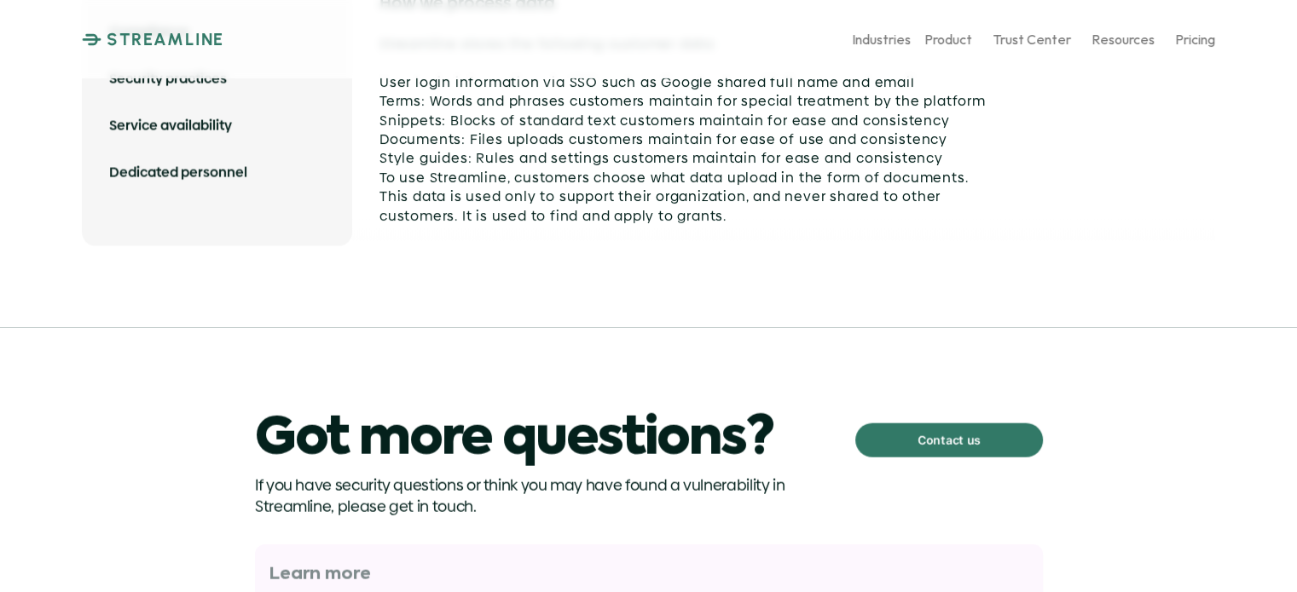
scroll to position [3716, 0]
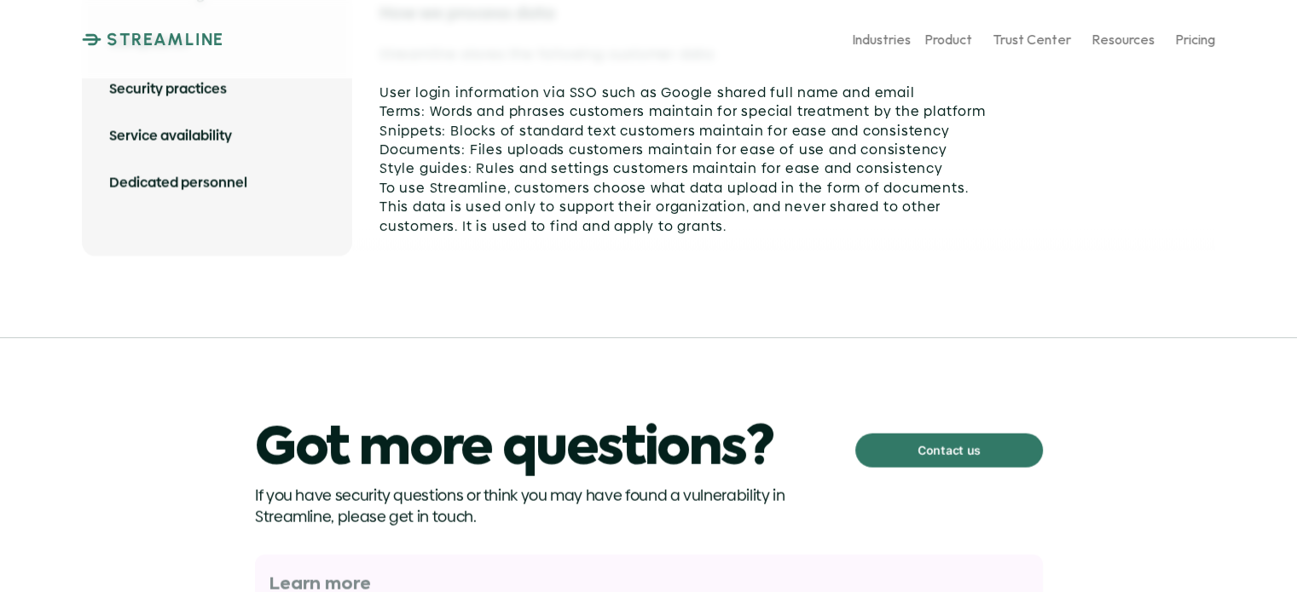
click at [925, 453] on div "Contact us" at bounding box center [949, 451] width 184 height 31
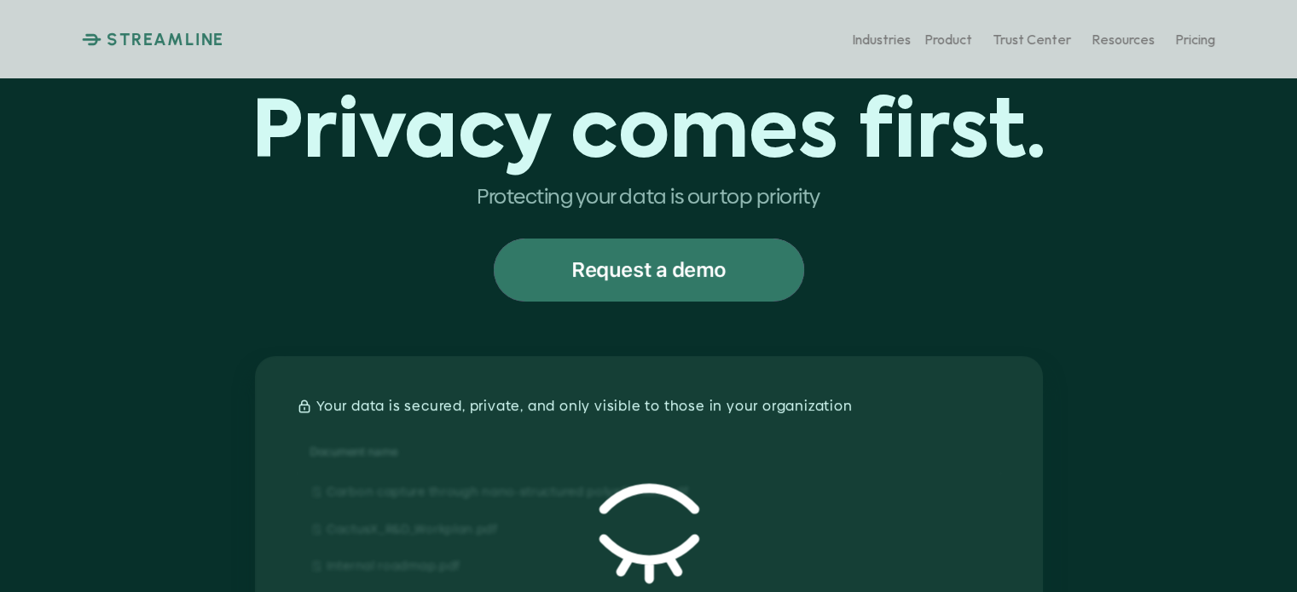
scroll to position [0, 0]
